Goal: Task Accomplishment & Management: Manage account settings

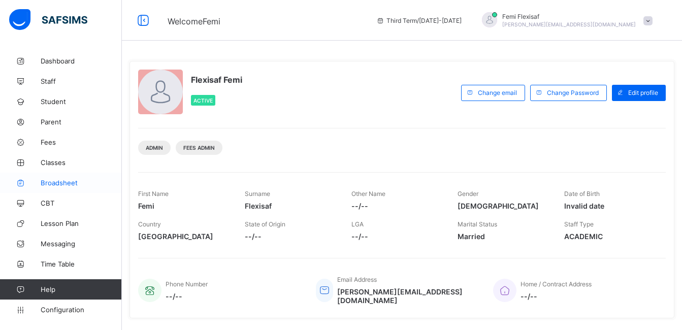
click at [52, 182] on span "Broadsheet" at bounding box center [81, 183] width 81 height 8
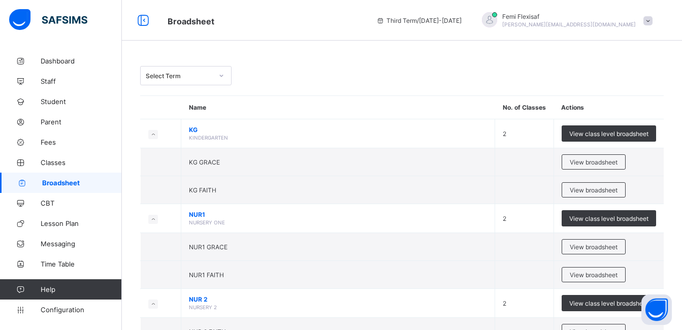
click at [328, 68] on div "Select Term" at bounding box center [401, 75] width 523 height 19
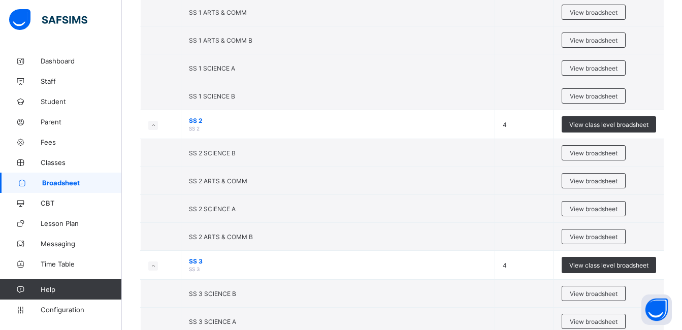
scroll to position [1462, 0]
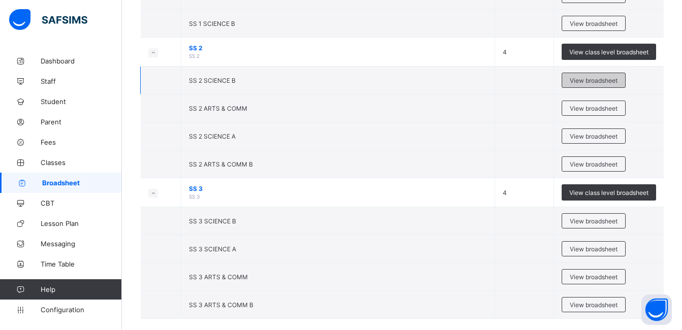
click at [589, 81] on span "View broadsheet" at bounding box center [593, 81] width 48 height 8
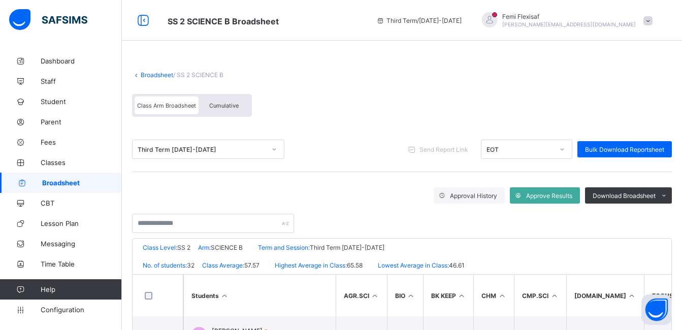
click at [224, 107] on span "Cumulative" at bounding box center [223, 105] width 29 height 7
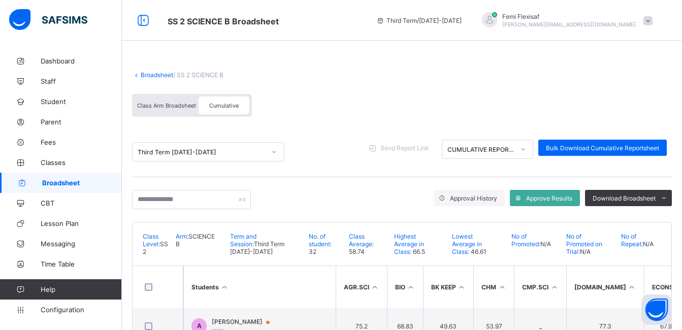
click at [458, 108] on div "Class Arm Broadsheet Cumulative" at bounding box center [401, 108] width 539 height 38
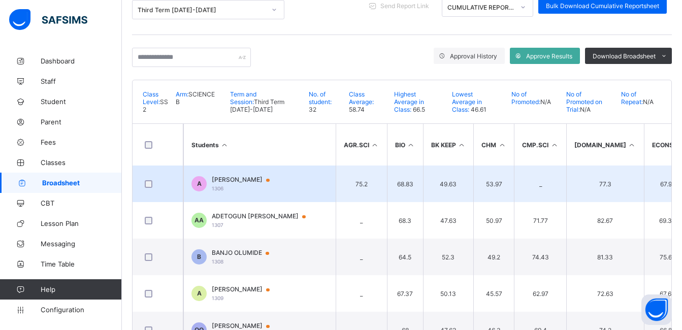
scroll to position [122, 0]
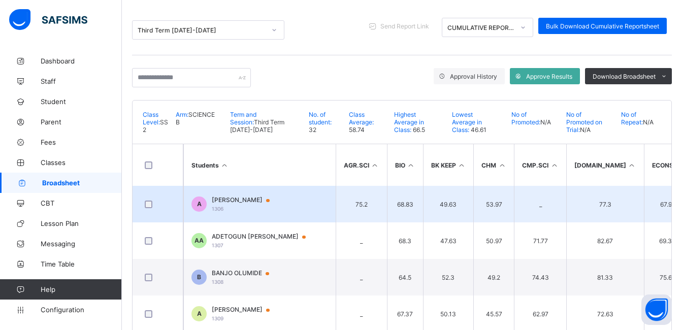
click at [248, 200] on span "[PERSON_NAME]" at bounding box center [245, 200] width 67 height 8
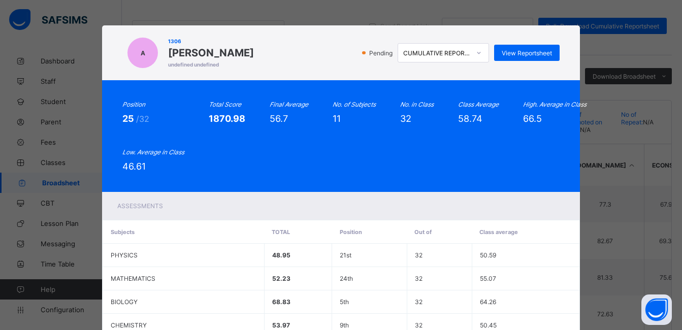
click at [339, 92] on div "Position 25 /32 Total Score 1870.98 Final Average 56.7 No. of Subjects 11 No. i…" at bounding box center [340, 136] width 477 height 112
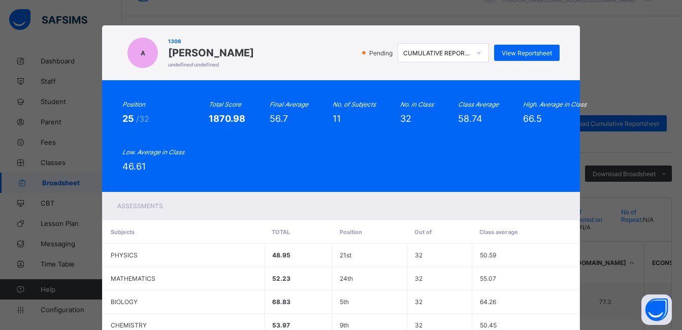
scroll to position [20, 0]
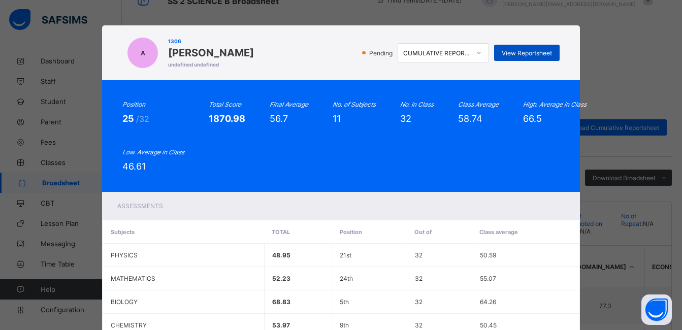
click at [519, 54] on span "View Reportsheet" at bounding box center [526, 53] width 50 height 8
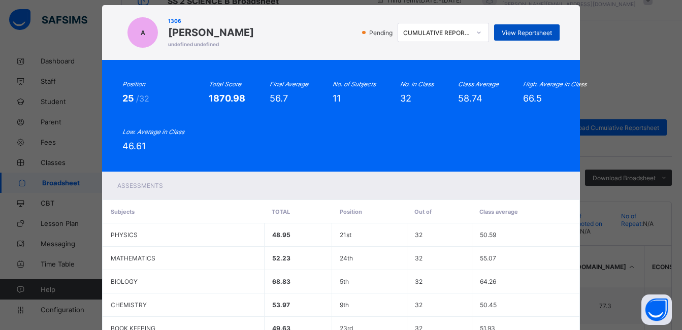
scroll to position [41, 0]
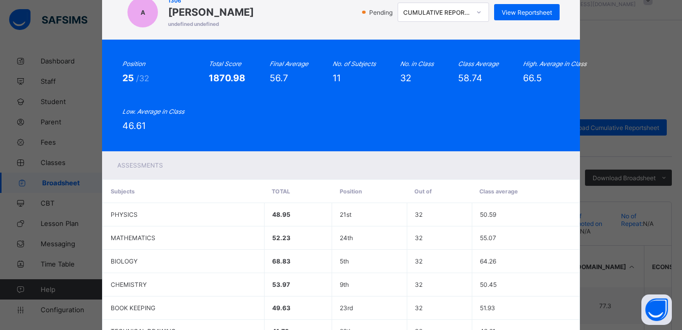
click at [466, 110] on div "Position 25 /32 Total Score 1870.98 Final Average 56.7 No. of Subjects 11 No. i…" at bounding box center [340, 95] width 436 height 71
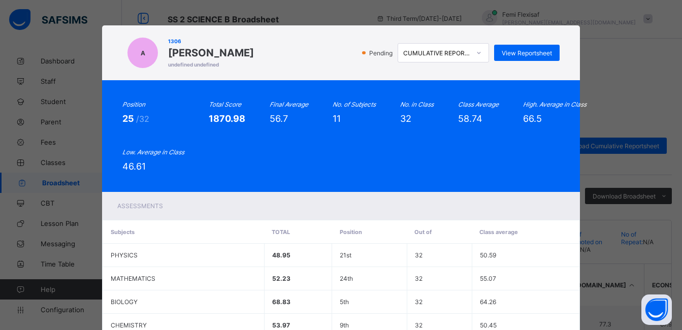
scroll to position [0, 0]
click at [466, 110] on div "Class Average 58.74" at bounding box center [478, 111] width 41 height 23
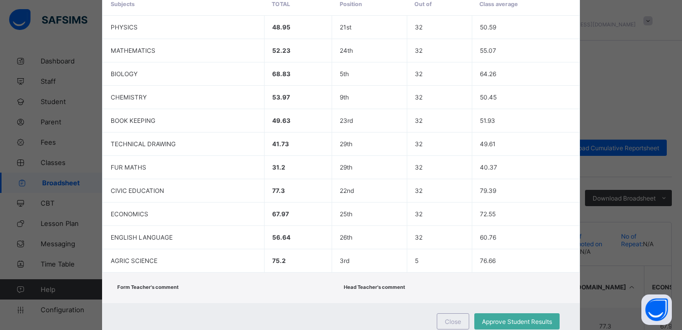
scroll to position [263, 0]
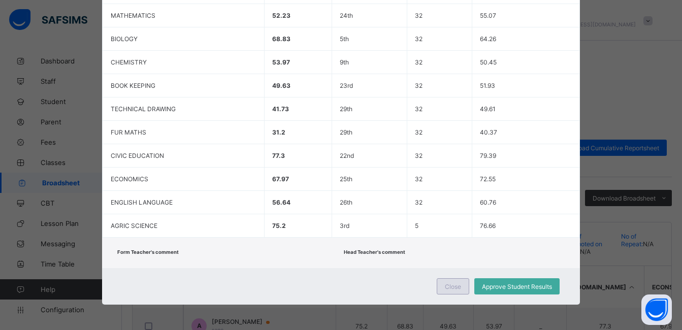
click at [445, 282] on div "Close" at bounding box center [452, 286] width 32 height 16
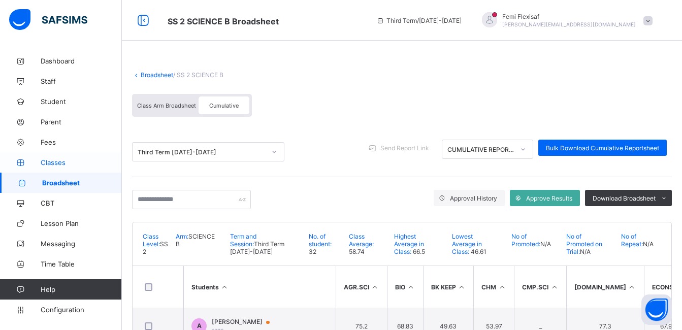
click at [50, 162] on span "Classes" at bounding box center [81, 162] width 81 height 8
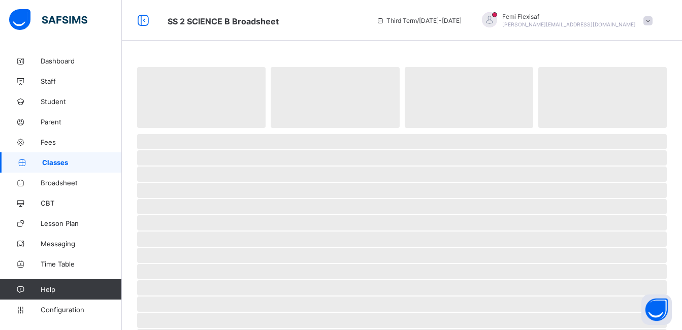
scroll to position [20, 0]
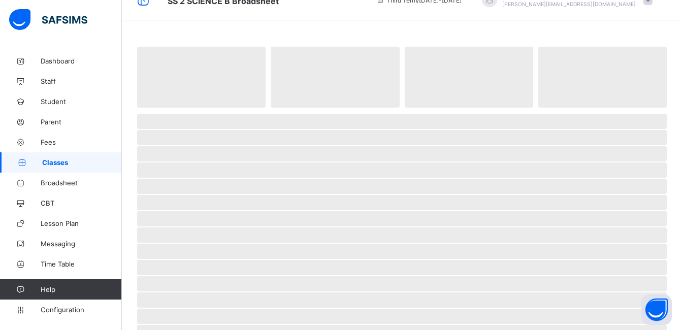
click at [50, 162] on span "Classes" at bounding box center [82, 162] width 80 height 8
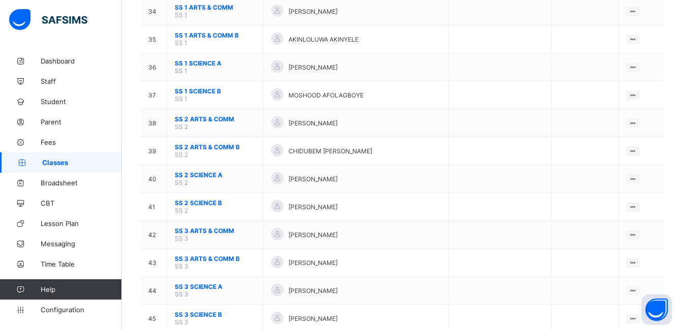
scroll to position [1071, 0]
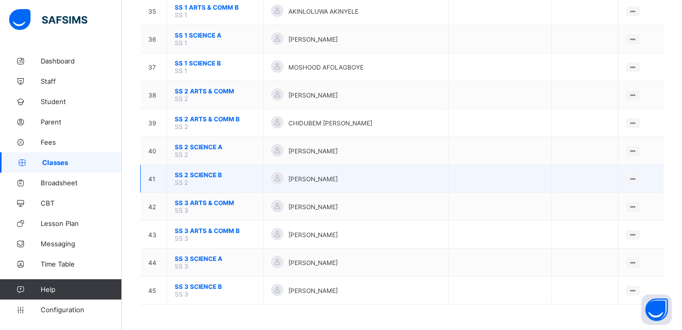
click at [201, 175] on span "SS 2 SCIENCE B" at bounding box center [215, 175] width 81 height 8
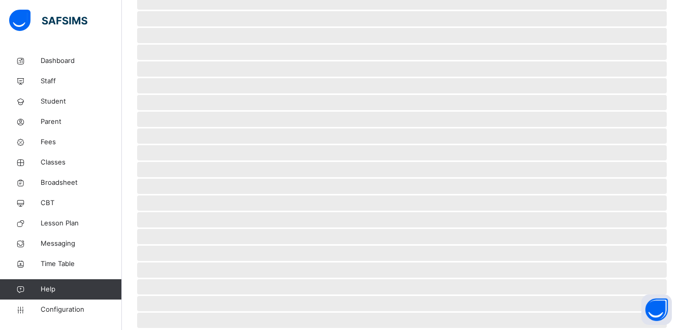
scroll to position [238, 0]
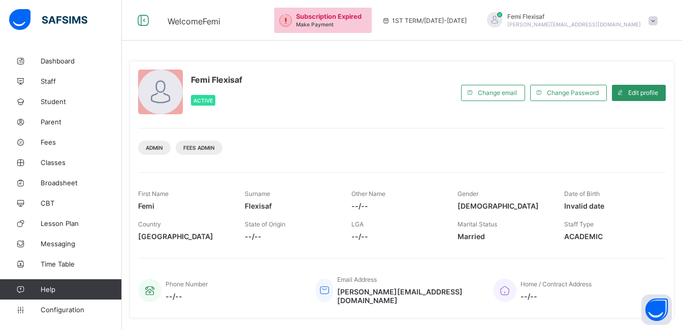
click at [657, 23] on span at bounding box center [652, 20] width 9 height 9
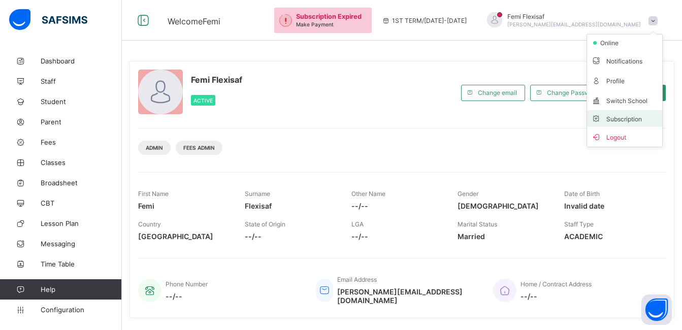
click at [628, 123] on li "Subscription" at bounding box center [624, 118] width 75 height 17
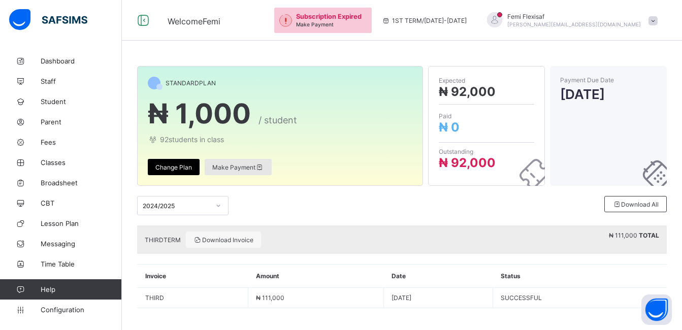
click at [251, 166] on span "Make Payment" at bounding box center [238, 167] width 52 height 8
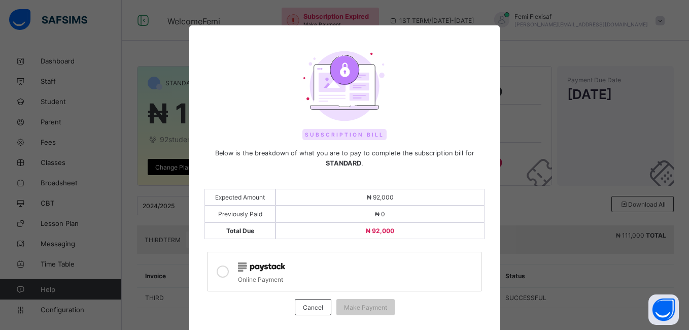
click at [424, 75] on div at bounding box center [345, 87] width 280 height 72
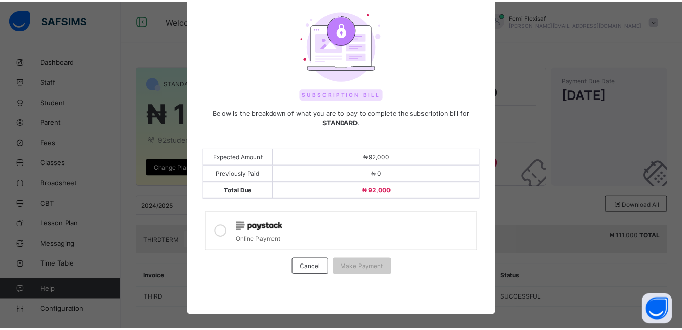
scroll to position [51, 0]
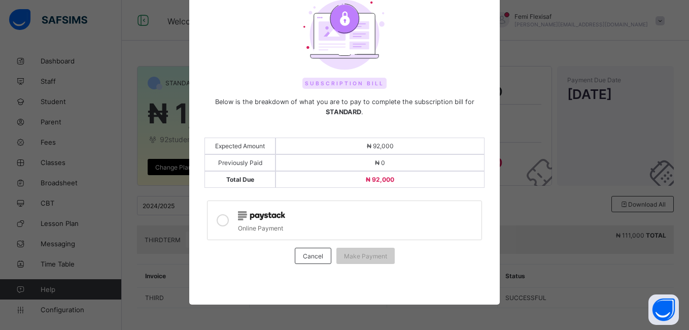
click at [263, 215] on img at bounding box center [261, 215] width 47 height 9
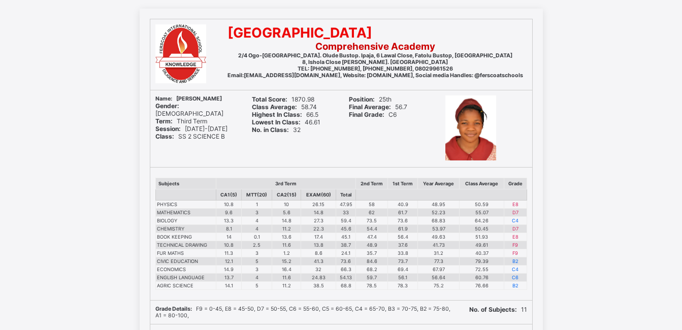
scroll to position [61, 0]
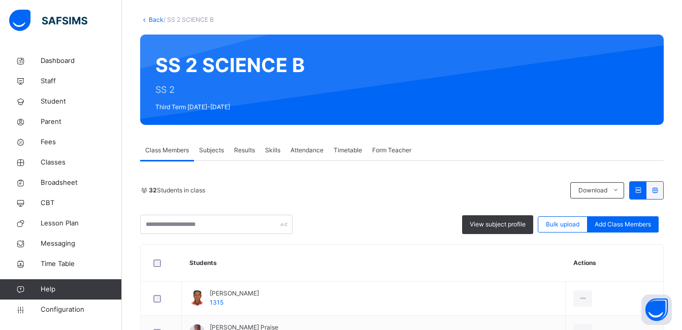
scroll to position [122, 0]
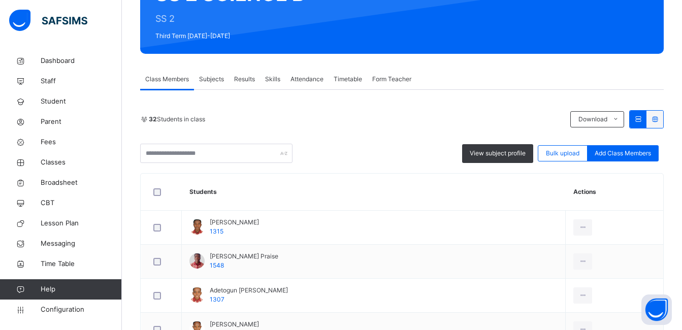
click at [215, 78] on span "Subjects" at bounding box center [211, 79] width 25 height 9
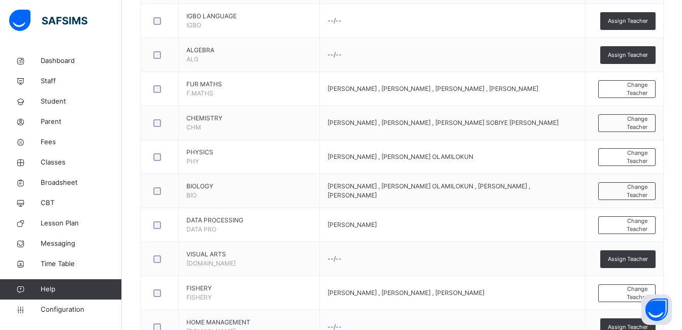
scroll to position [771, 0]
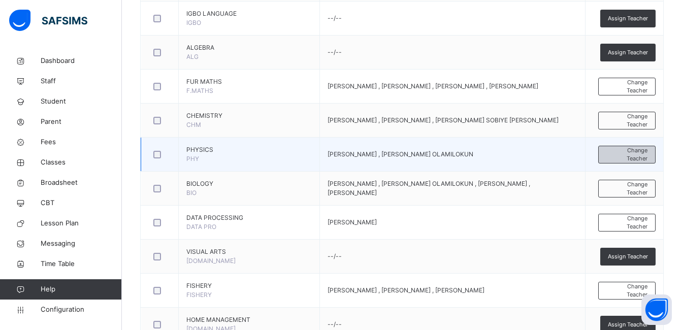
click at [635, 161] on span "Change Teacher" at bounding box center [626, 154] width 41 height 17
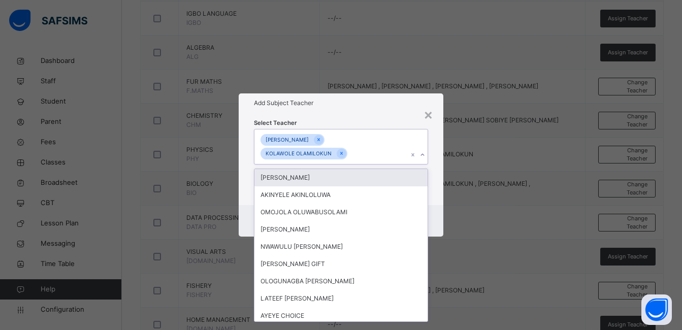
click at [377, 155] on div "GABRIEL UFOT KOLAWOLE OLAMILOKUN" at bounding box center [331, 146] width 154 height 35
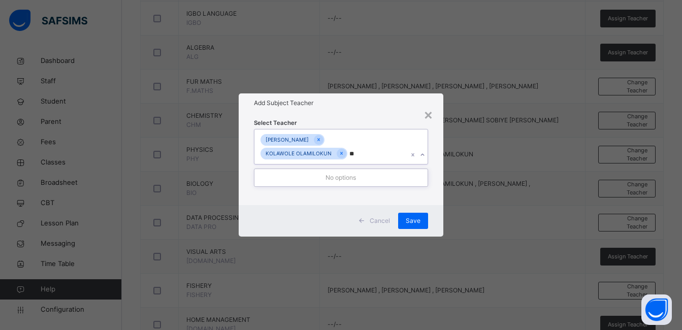
type input "*"
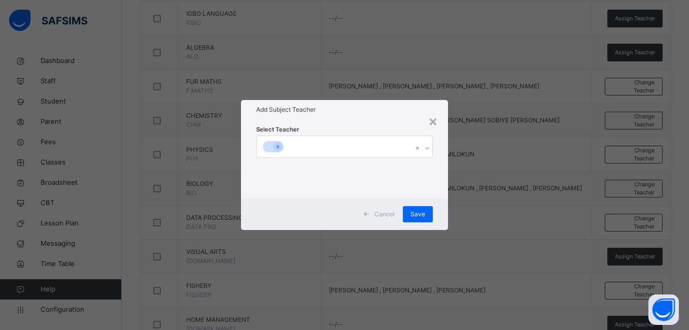
click at [408, 102] on div "Add Subject Teacher" at bounding box center [344, 109] width 207 height 19
click at [376, 210] on span "Cancel" at bounding box center [385, 214] width 20 height 9
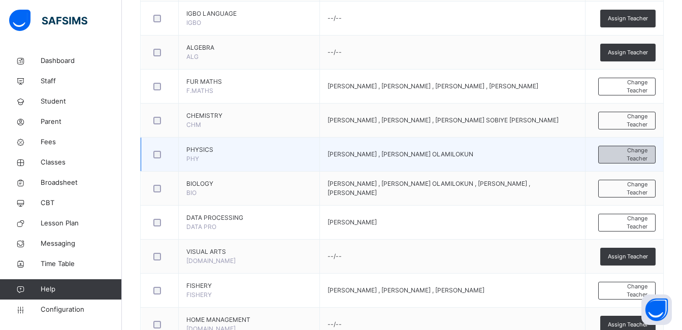
click at [639, 159] on span "Change Teacher" at bounding box center [626, 154] width 41 height 17
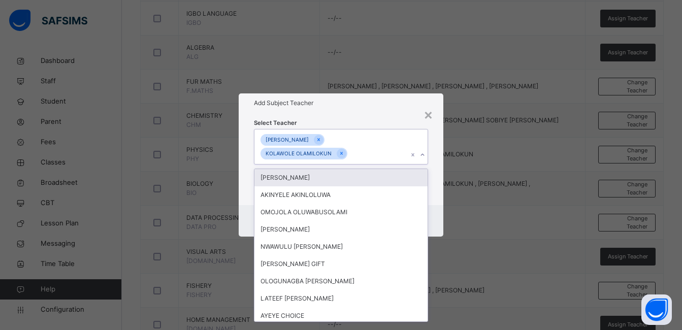
click at [384, 153] on div "GABRIEL UFOT KOLAWOLE OLAMILOKUN" at bounding box center [331, 146] width 154 height 35
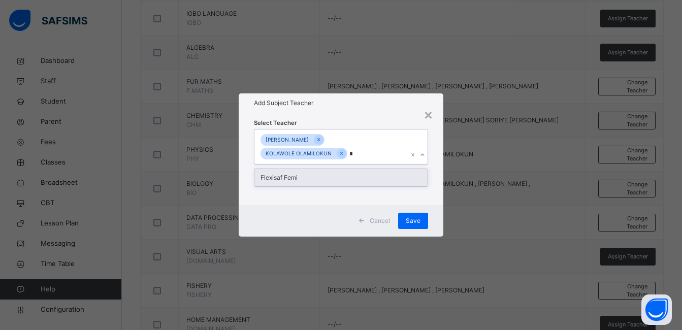
type input "**"
click at [287, 175] on div "Flexisaf Femi" at bounding box center [340, 177] width 173 height 17
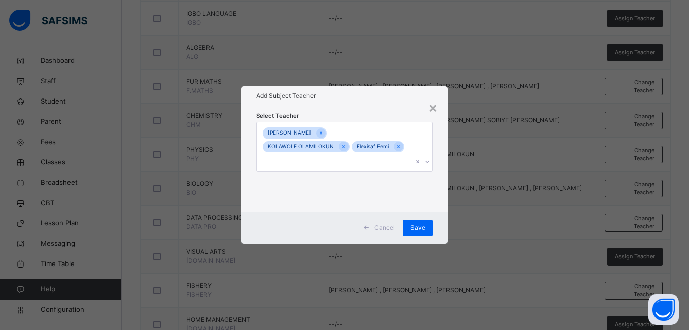
click at [375, 100] on h1 "Add Subject Teacher" at bounding box center [344, 95] width 176 height 9
click at [416, 223] on span "Save" at bounding box center [418, 227] width 15 height 9
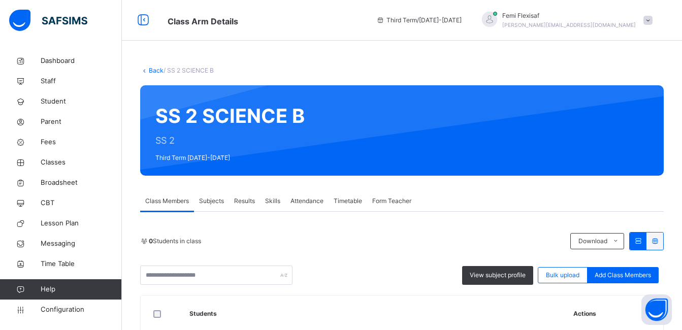
click at [217, 204] on span "Subjects" at bounding box center [211, 200] width 25 height 9
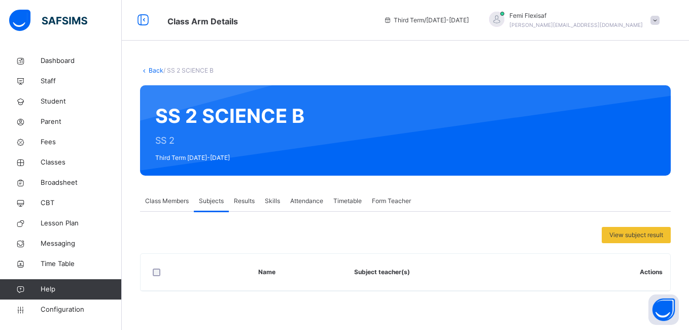
click at [375, 163] on div at bounding box center [488, 130] width 336 height 70
drag, startPoint x: 680, startPoint y: 63, endPoint x: 689, endPoint y: 70, distance: 11.3
click at [689, 70] on html "Class Arm Details Third Term / [DATE]-[DATE] Femi Flexisaf [PERSON_NAME][EMAIL_…" at bounding box center [344, 165] width 689 height 330
drag, startPoint x: 689, startPoint y: 70, endPoint x: 689, endPoint y: 104, distance: 34.5
click at [689, 104] on html "Class Arm Details Third Term / 2024-2025 Femi Flexisaf olufemi.ibitokun@flexisa…" at bounding box center [344, 165] width 689 height 330
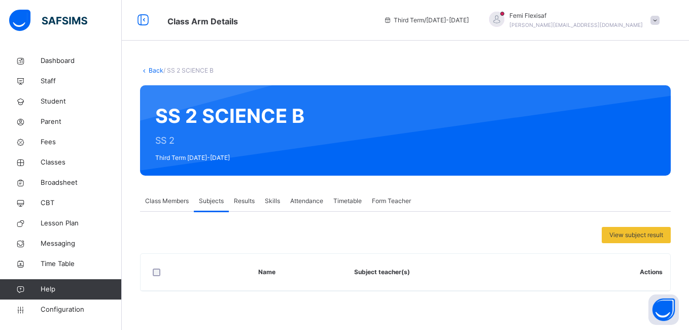
click at [580, 213] on div "View subject result Name Subject teacher(s) Actions × Add Subject Teacher Selec…" at bounding box center [405, 252] width 531 height 80
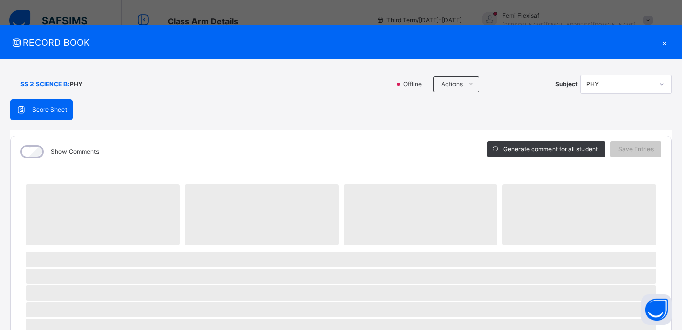
scroll to position [812, 0]
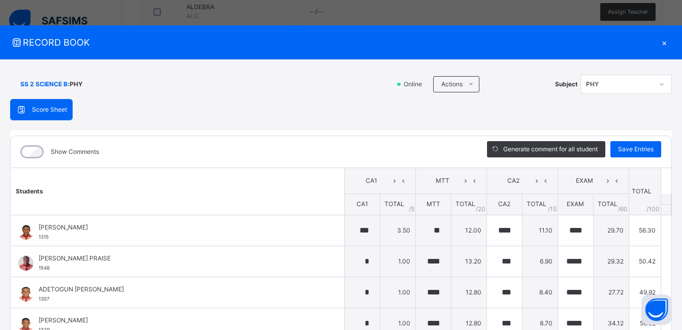
click at [369, 127] on div "Score Sheet Score Sheet Show Comments Generate comment for all student Save Ent…" at bounding box center [340, 263] width 661 height 328
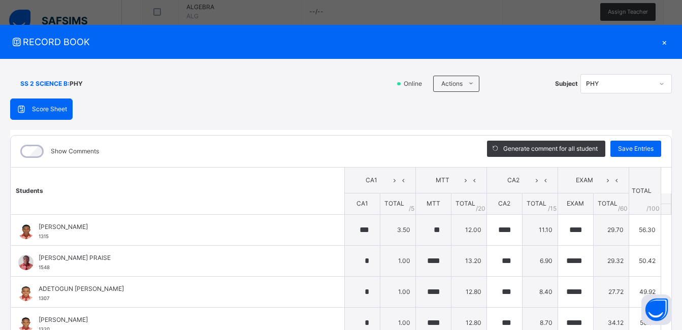
scroll to position [0, 0]
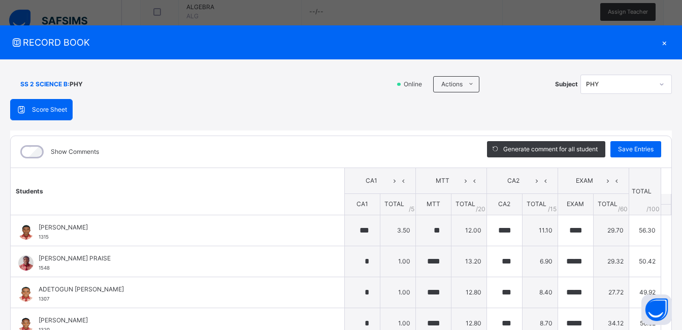
click at [657, 39] on div "×" at bounding box center [663, 43] width 15 height 14
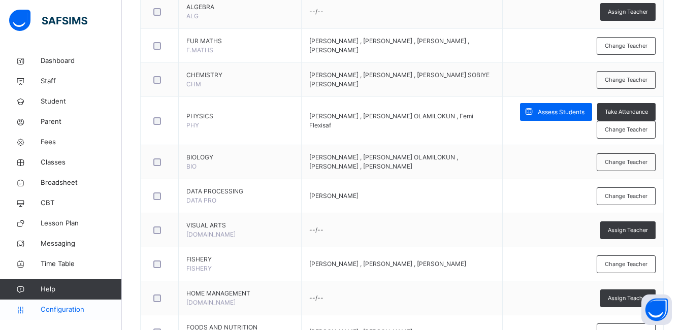
click at [62, 310] on span "Configuration" at bounding box center [81, 310] width 81 height 10
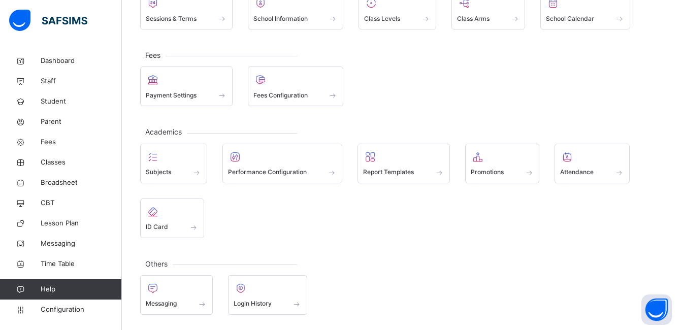
scroll to position [93, 0]
click at [388, 19] on span "Class Levels" at bounding box center [382, 18] width 36 height 9
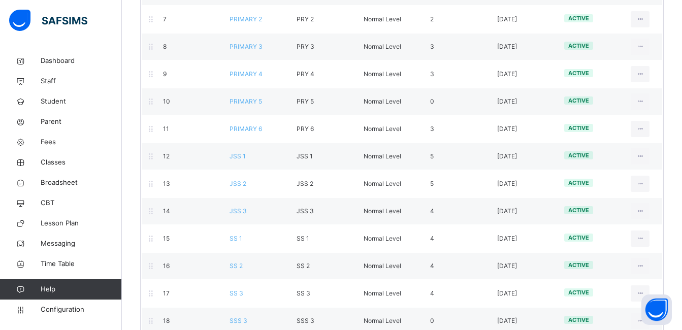
scroll to position [327, 0]
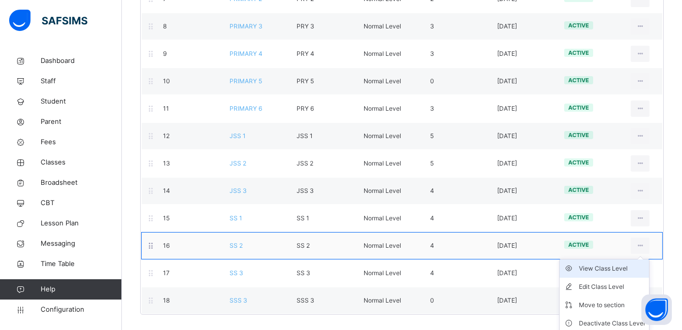
click at [615, 271] on div "View Class Level" at bounding box center [612, 268] width 66 height 10
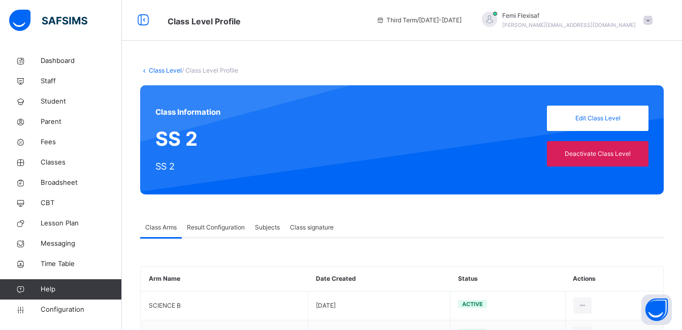
click at [213, 223] on span "Result Configuration" at bounding box center [216, 227] width 58 height 9
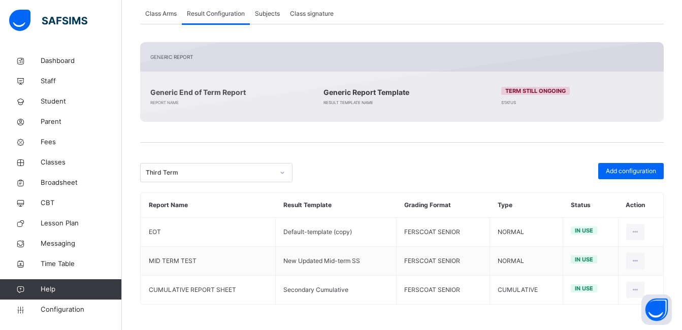
scroll to position [214, 0]
click at [666, 312] on button "Open asap" at bounding box center [656, 309] width 30 height 30
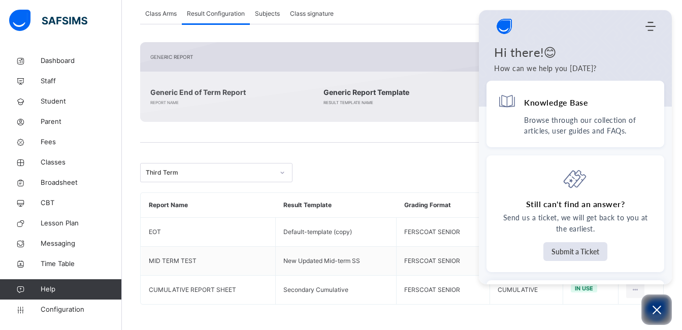
click at [459, 43] on div "Generic Report Generic End of Term Report Report Name Generic Report Template R…" at bounding box center [401, 82] width 523 height 80
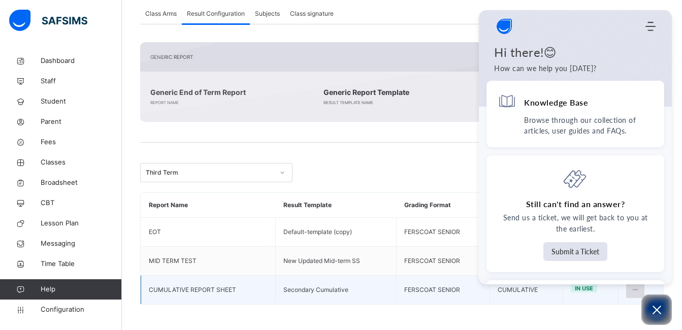
click at [639, 288] on icon at bounding box center [635, 289] width 9 height 9
click at [613, 313] on div "Edit Configuration" at bounding box center [610, 313] width 59 height 10
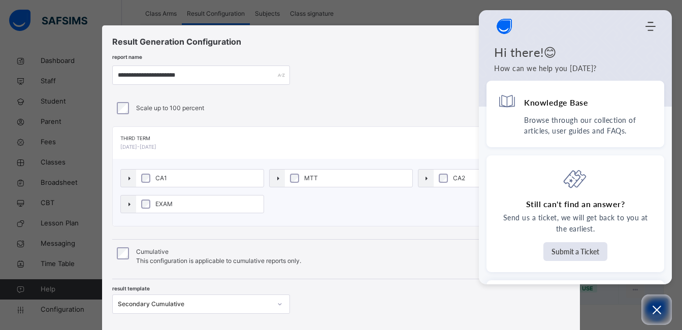
type input "**********"
click at [655, 310] on icon "Open asap" at bounding box center [656, 309] width 13 height 13
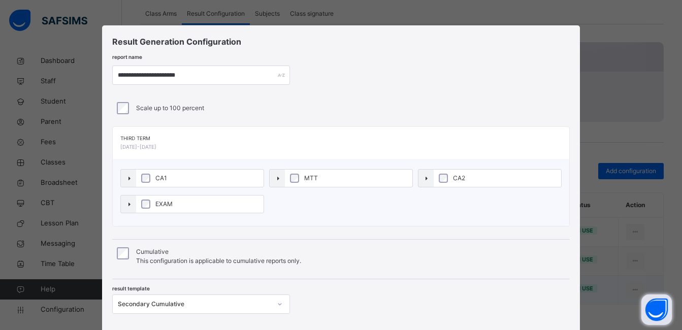
click at [606, 86] on div "**********" at bounding box center [341, 165] width 682 height 330
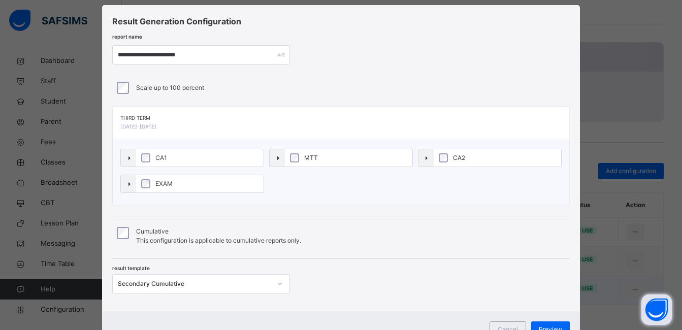
click at [561, 264] on div "**********" at bounding box center [340, 158] width 477 height 306
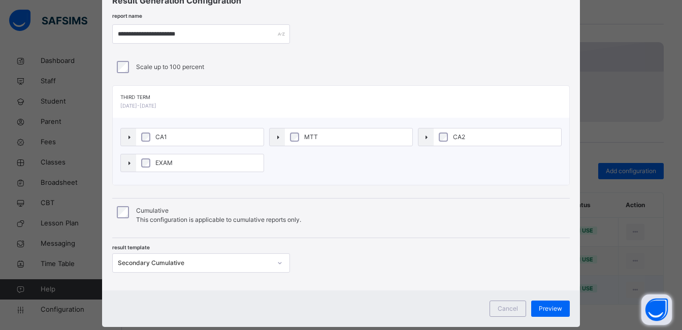
scroll to position [61, 0]
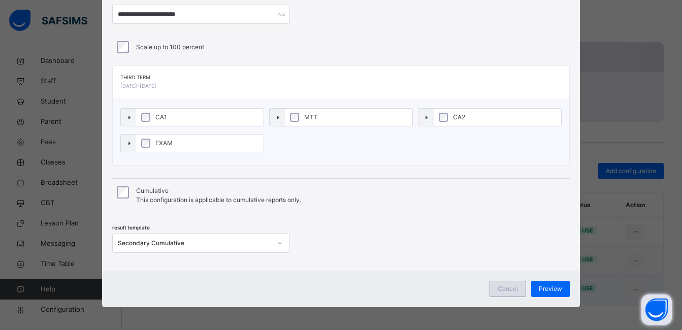
click at [509, 289] on span "Cancel" at bounding box center [507, 288] width 20 height 9
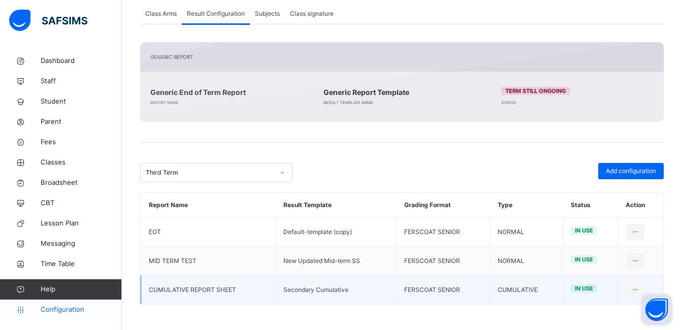
click at [71, 308] on span "Configuration" at bounding box center [81, 310] width 81 height 10
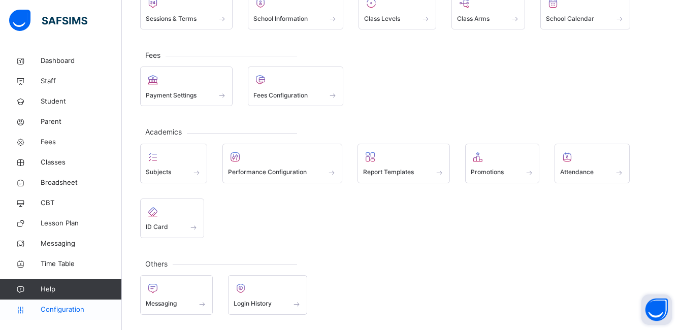
scroll to position [93, 0]
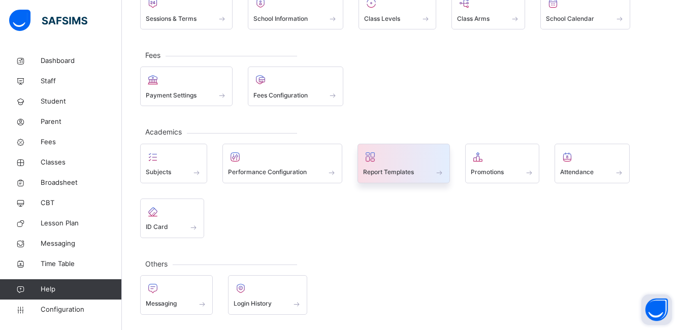
click at [390, 162] on div at bounding box center [403, 156] width 81 height 15
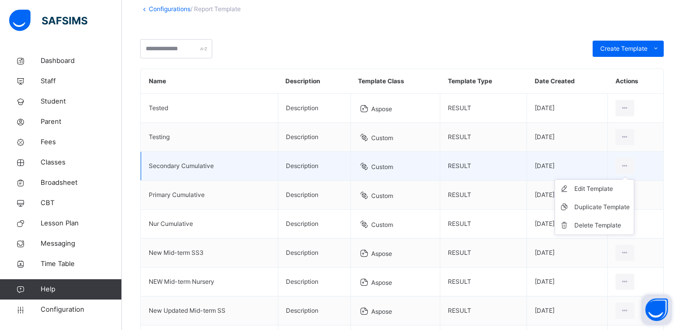
scroll to position [61, 0]
click at [600, 189] on div "Edit Template" at bounding box center [601, 189] width 55 height 10
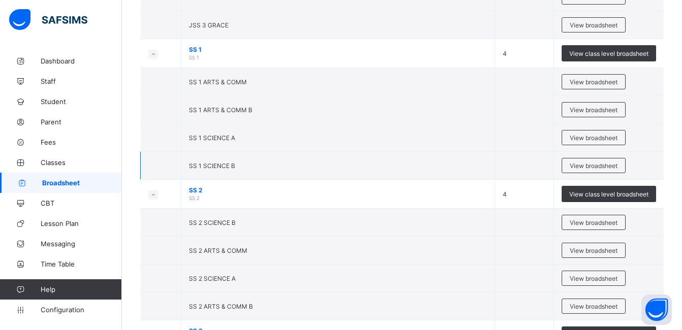
scroll to position [1340, 0]
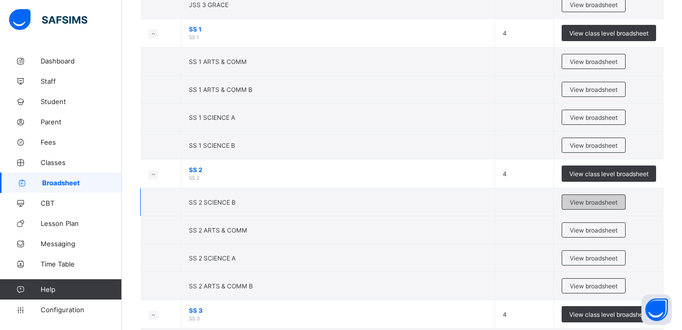
click at [583, 199] on span "View broadsheet" at bounding box center [593, 202] width 48 height 8
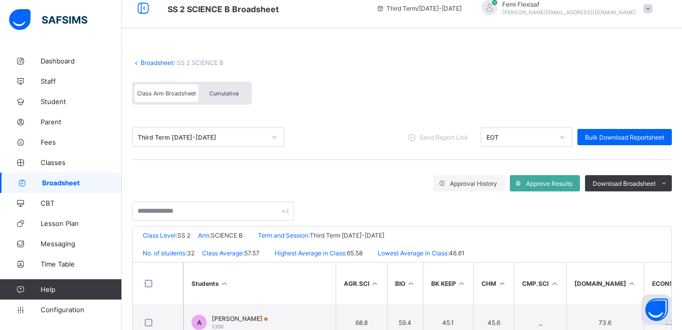
click at [401, 143] on div "Third Term [DATE]-[DATE] Send Report Link EOT Bulk Download Reportsheet" at bounding box center [401, 136] width 539 height 19
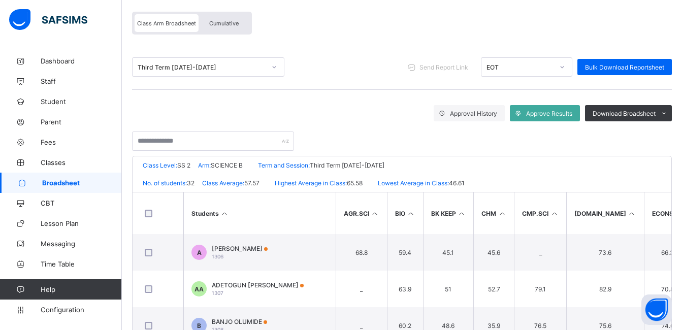
scroll to position [81, 0]
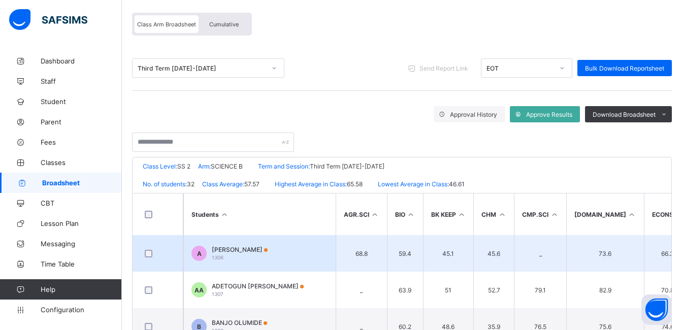
click at [256, 246] on span "[PERSON_NAME]" at bounding box center [240, 250] width 56 height 8
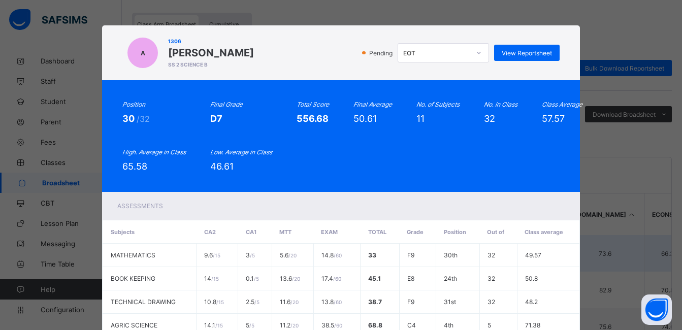
scroll to position [20, 0]
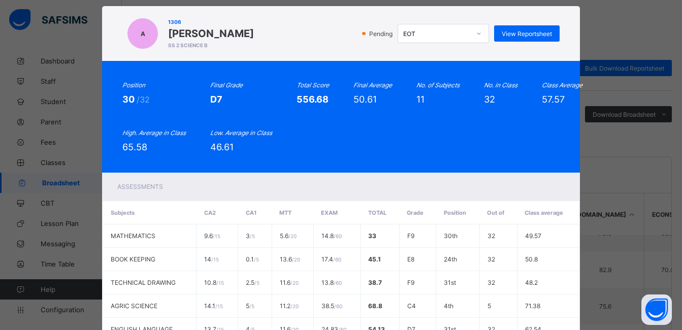
click at [270, 209] on div "Assessments Subjects CA2 CA1 MTT EXAM Total Grade Position Out of Class average…" at bounding box center [340, 327] width 477 height 309
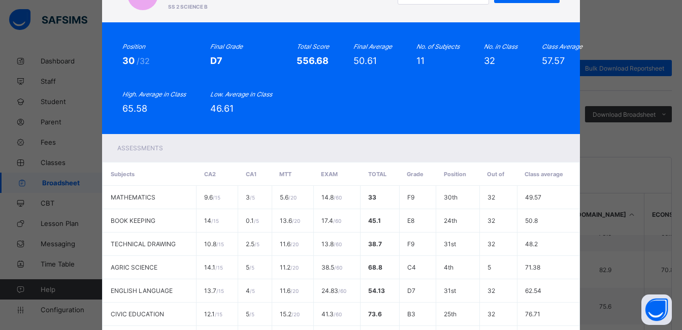
scroll to position [0, 0]
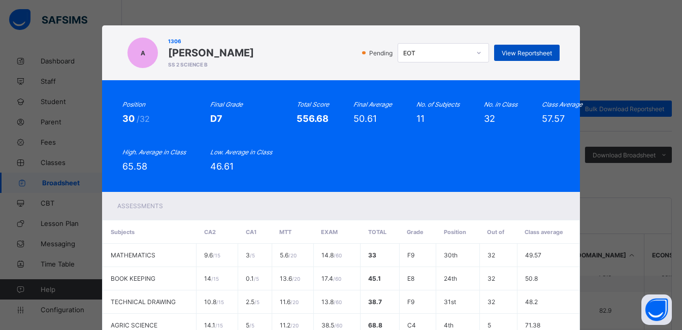
click at [528, 48] on div "View Reportsheet" at bounding box center [526, 53] width 65 height 16
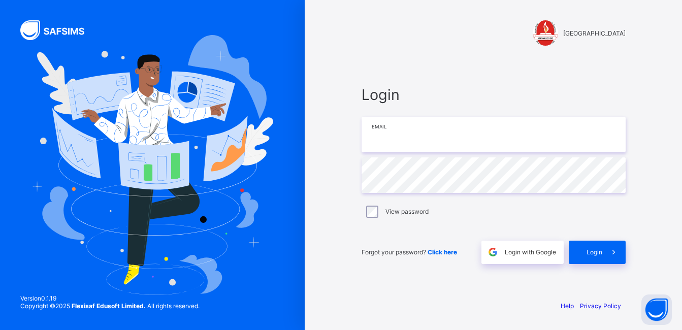
type input "**********"
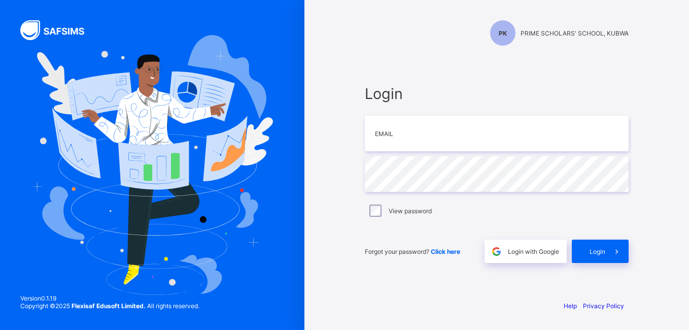
click at [356, 4] on div "PK PRIME SCHOLARS' SCHOOL, KUBWA" at bounding box center [497, 23] width 284 height 46
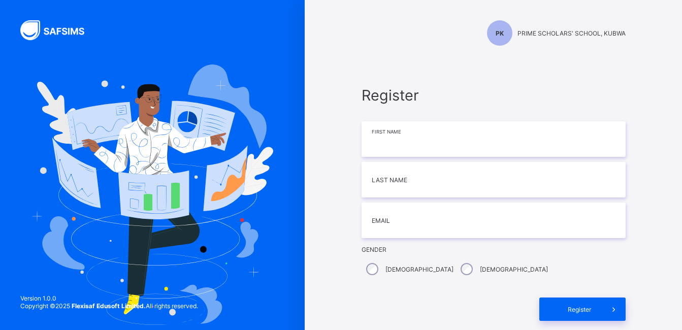
drag, startPoint x: 0, startPoint y: 0, endPoint x: 385, endPoint y: 138, distance: 409.0
click at [385, 138] on input at bounding box center [493, 139] width 264 height 36
type input "****"
type input "********"
click at [404, 222] on input "email" at bounding box center [493, 220] width 264 height 36
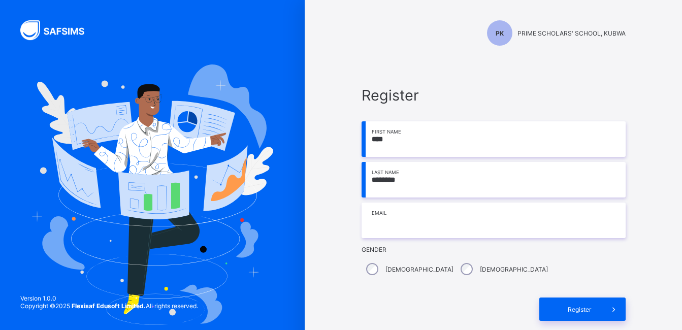
click at [404, 216] on input "email" at bounding box center [493, 220] width 264 height 36
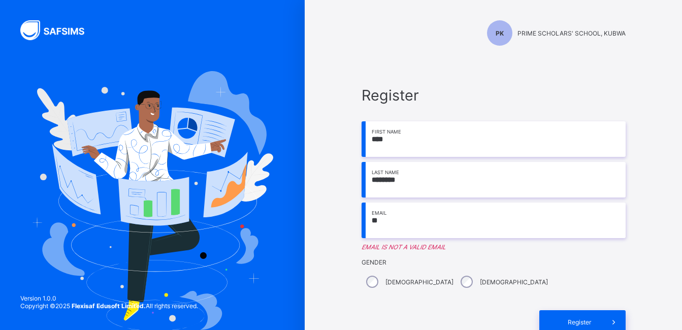
type input "**********"
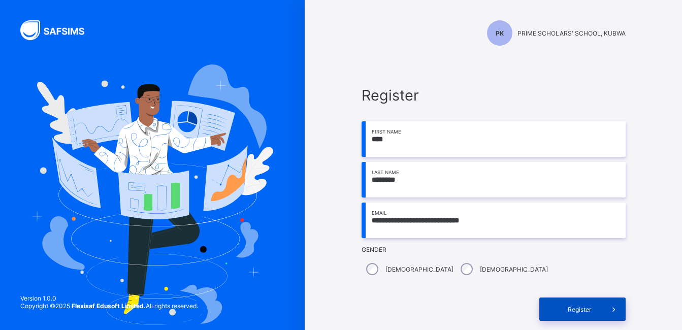
click at [571, 306] on span "Register" at bounding box center [579, 310] width 45 height 8
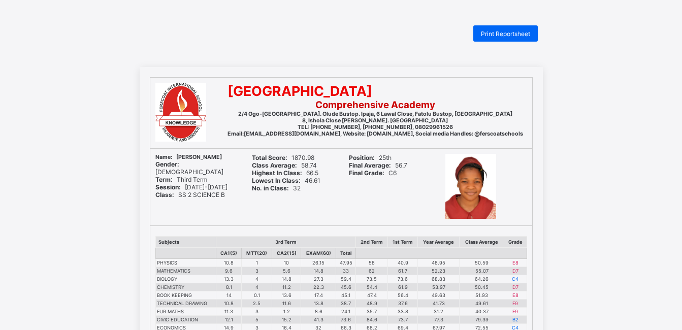
scroll to position [61, 0]
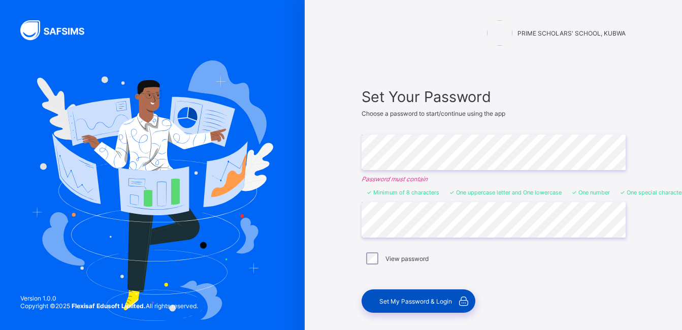
click at [418, 300] on span "Set My Password & Login" at bounding box center [415, 301] width 73 height 8
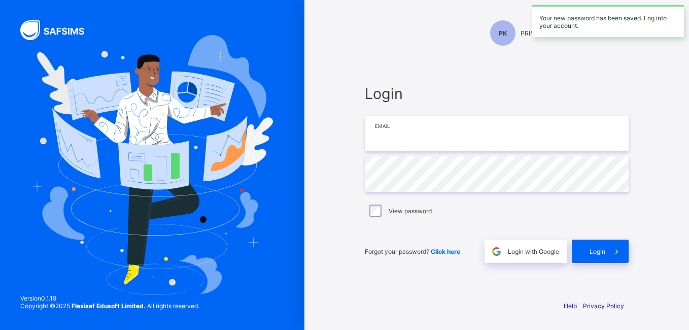
type input "**********"
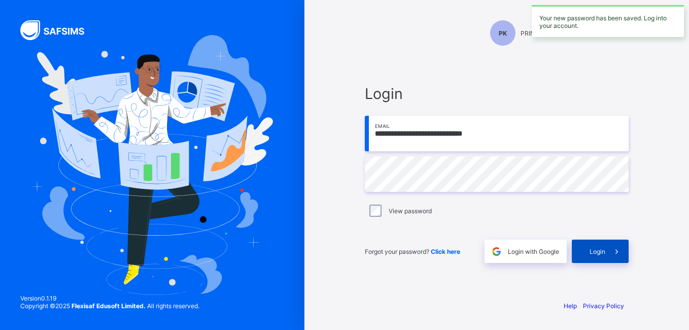
click at [593, 252] on span "Login" at bounding box center [598, 252] width 16 height 8
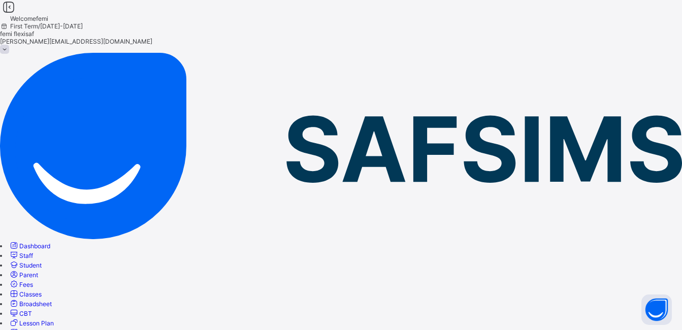
click at [33, 252] on span "Staff" at bounding box center [26, 256] width 14 height 8
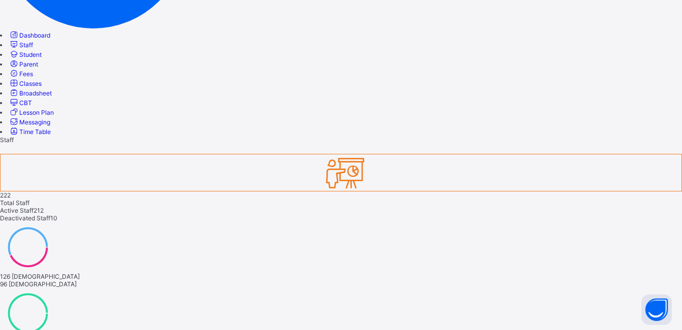
scroll to position [223, 0]
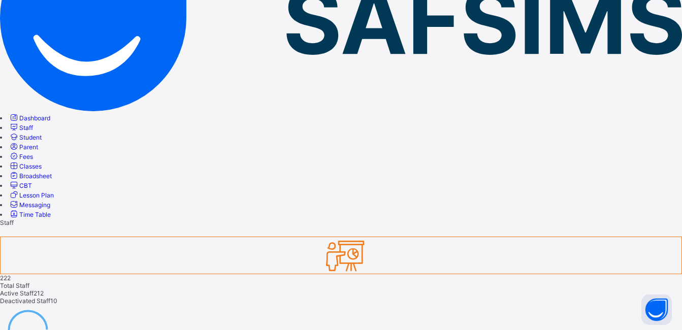
scroll to position [89, 0]
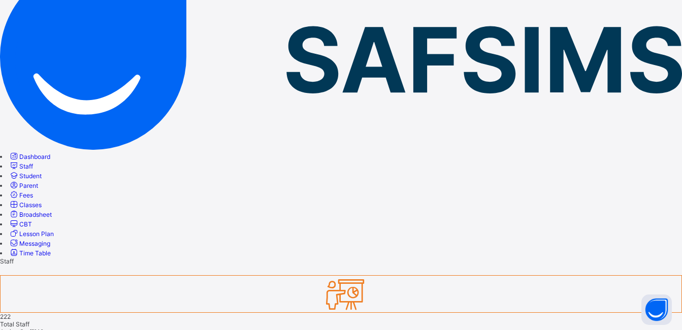
type input "****"
